Goal: Task Accomplishment & Management: Use online tool/utility

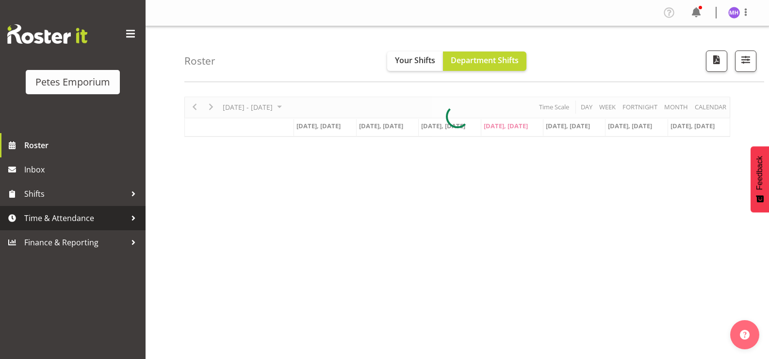
drag, startPoint x: 0, startPoint y: 0, endPoint x: 114, endPoint y: 219, distance: 247.0
click at [113, 219] on span "Time & Attendance" at bounding box center [75, 218] width 102 height 15
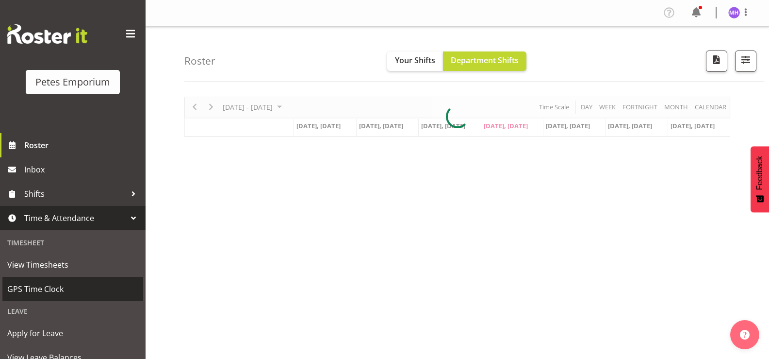
click at [109, 290] on span "GPS Time Clock" at bounding box center [72, 288] width 131 height 15
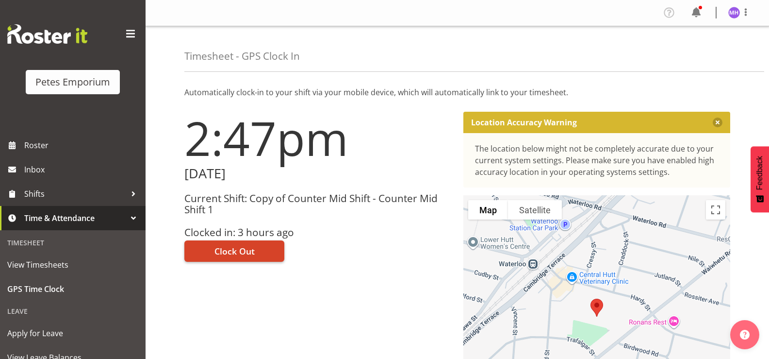
click at [229, 253] on span "Clock Out" at bounding box center [235, 251] width 40 height 13
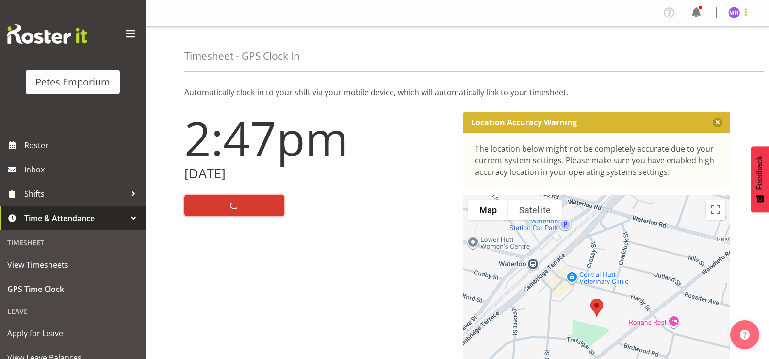
click at [743, 17] on span at bounding box center [746, 12] width 12 height 12
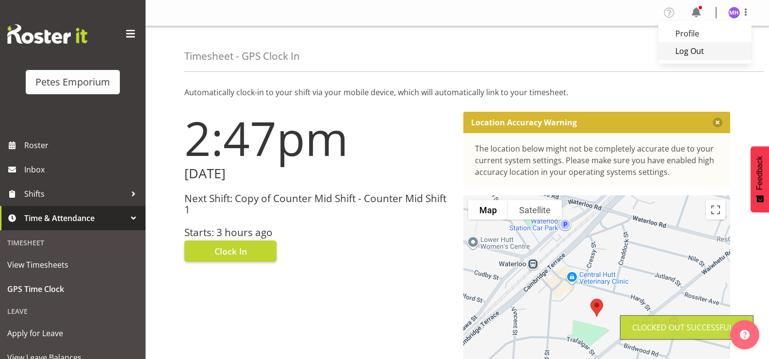
click at [706, 52] on link "Log Out" at bounding box center [705, 50] width 93 height 17
